Goal: Share content: Share content

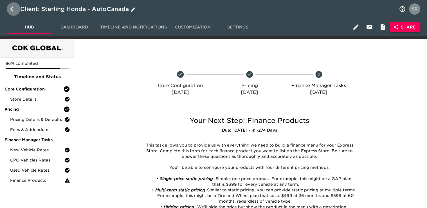
click at [14, 11] on icon "button" at bounding box center [13, 9] width 7 height 7
select select "10"
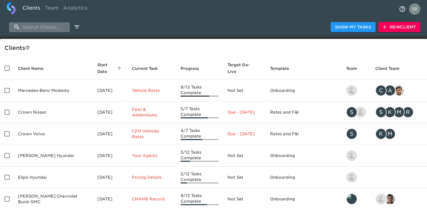
click at [51, 28] on input "search" at bounding box center [39, 27] width 61 height 10
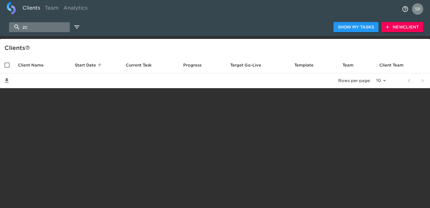
type input "z"
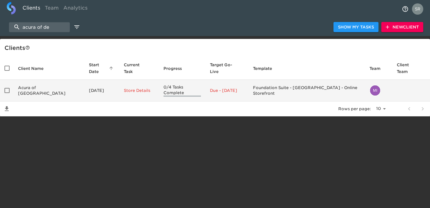
type input "acura of de"
click at [45, 83] on td "Acura of [GEOGRAPHIC_DATA]" at bounding box center [48, 91] width 71 height 22
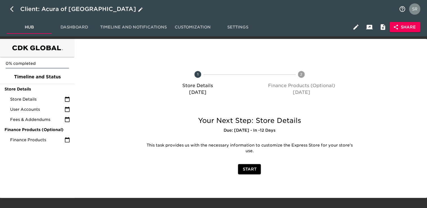
click at [10, 8] on icon "button" at bounding box center [13, 9] width 7 height 7
select select "10"
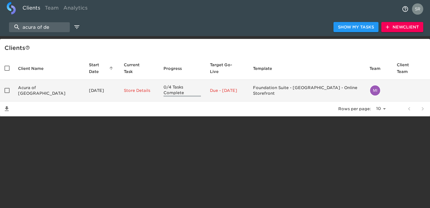
click at [40, 85] on td "Acura of [GEOGRAPHIC_DATA]" at bounding box center [48, 91] width 71 height 22
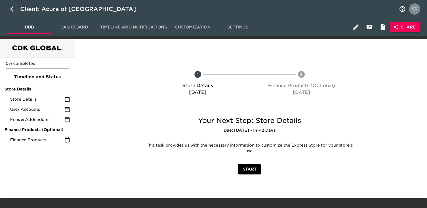
click at [409, 27] on span "Share" at bounding box center [405, 27] width 22 height 7
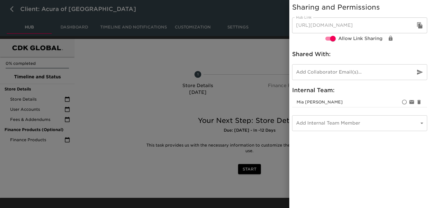
click at [348, 123] on body "Client: Acura of Denville Hub Dashboard Timeline and Notifications Customizatio…" at bounding box center [215, 98] width 430 height 197
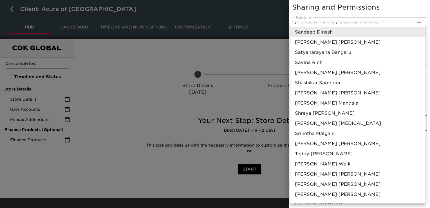
scroll to position [502, 0]
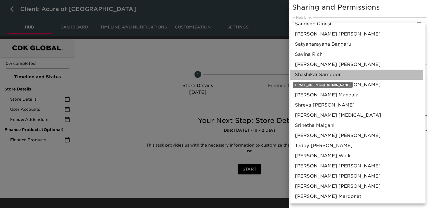
click at [326, 74] on span "[PERSON_NAME]" at bounding box center [318, 74] width 46 height 7
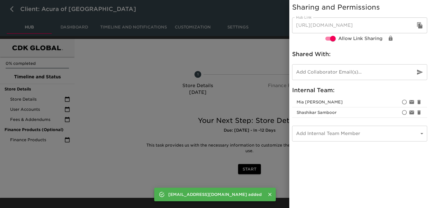
click at [12, 6] on div at bounding box center [215, 104] width 430 height 208
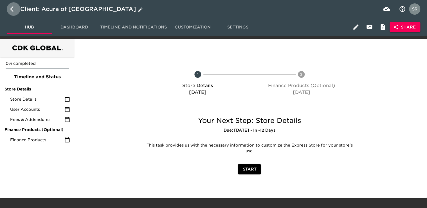
click at [12, 10] on icon "button" at bounding box center [13, 9] width 7 height 7
select select "10"
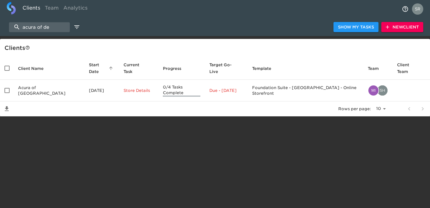
drag, startPoint x: 45, startPoint y: 26, endPoint x: 4, endPoint y: 16, distance: 42.3
click at [4, 16] on div "Clients Team Analytics acura of de Show My Tasks New Client Client s Client Nam…" at bounding box center [215, 58] width 430 height 116
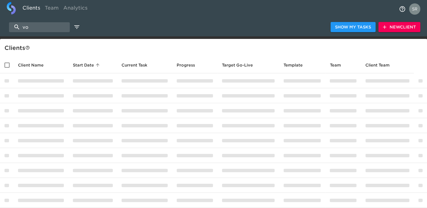
type input "v"
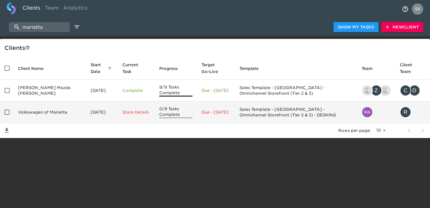
type input "marietta"
click at [32, 107] on td "Volkswagen of Marietta" at bounding box center [49, 112] width 73 height 22
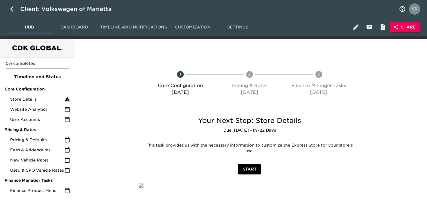
click at [408, 28] on span "Share" at bounding box center [405, 27] width 22 height 7
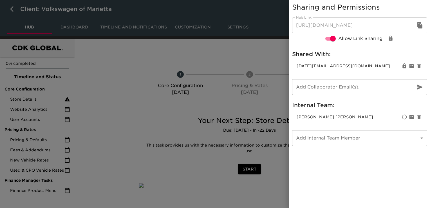
click at [330, 136] on body "Client: Volkswagen of [PERSON_NAME] Dashboard Timeline and Notifications Custom…" at bounding box center [215, 108] width 430 height 217
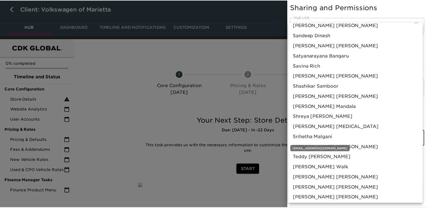
scroll to position [490, 0]
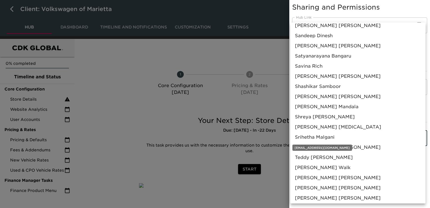
click at [324, 134] on span "[PERSON_NAME]" at bounding box center [315, 137] width 40 height 7
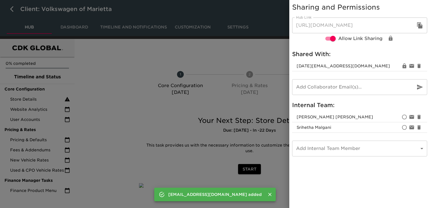
click at [145, 158] on div at bounding box center [215, 104] width 430 height 208
